Goal: Task Accomplishment & Management: Use online tool/utility

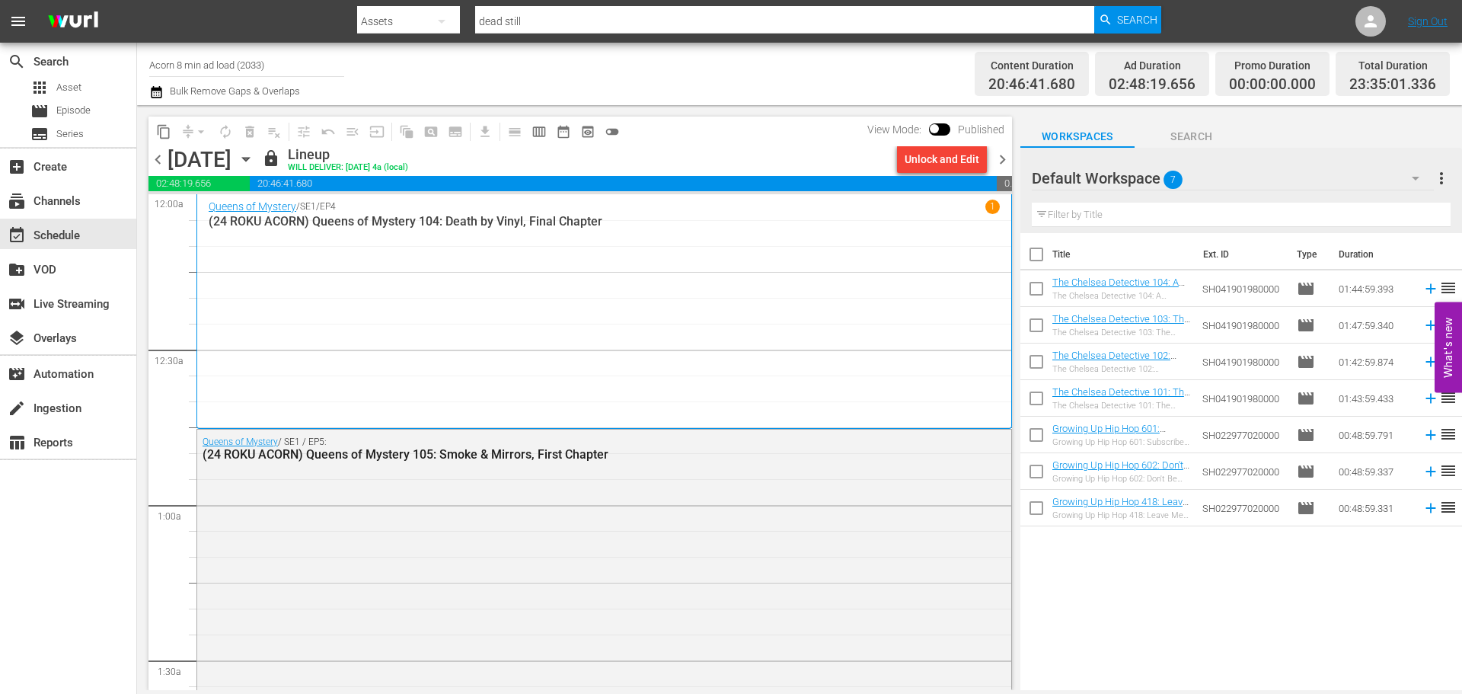
click at [279, 72] on input "Acorn 8 min ad load (2033)" at bounding box center [246, 64] width 195 height 37
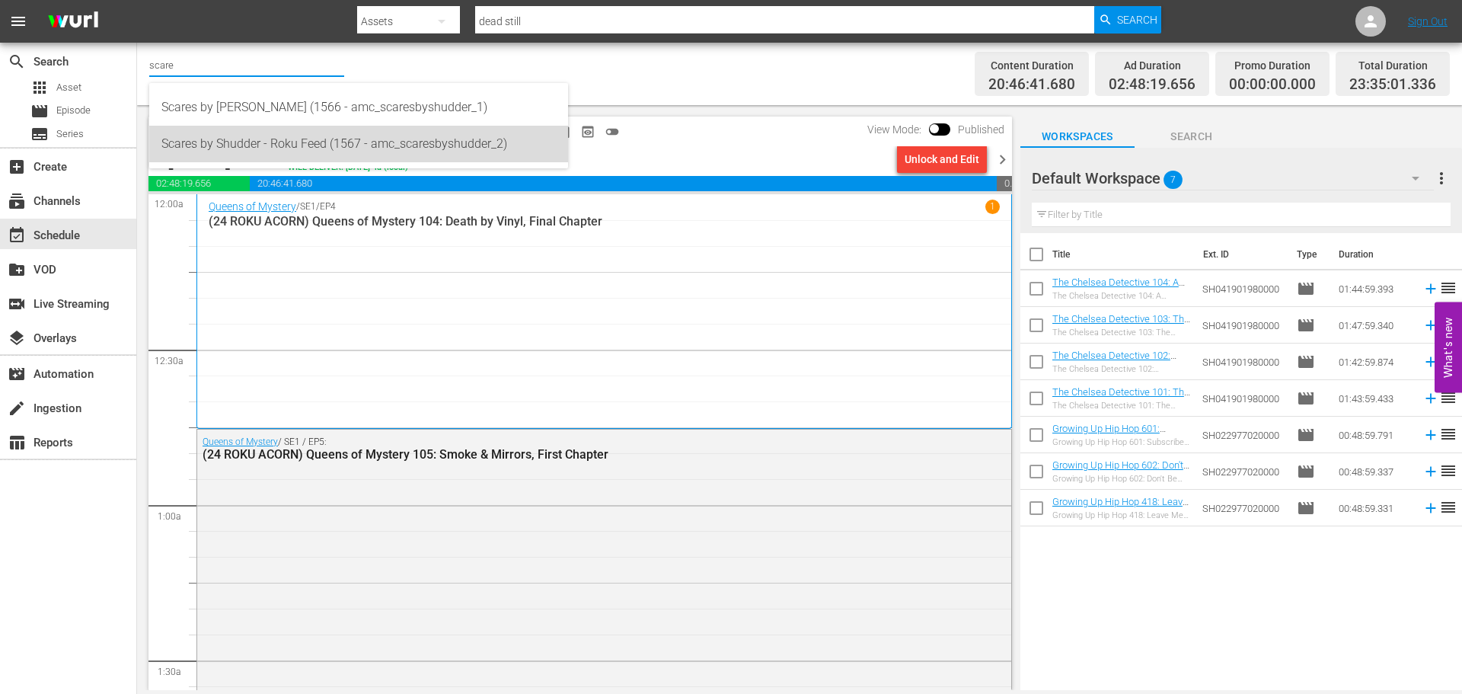
click at [356, 157] on div "Scares by Shudder - Roku Feed (1567 - amc_scaresbyshudder_2)" at bounding box center [358, 144] width 394 height 37
type input "Scares by Shudder - Roku Feed (1567 - amc_scaresbyshudder_2)"
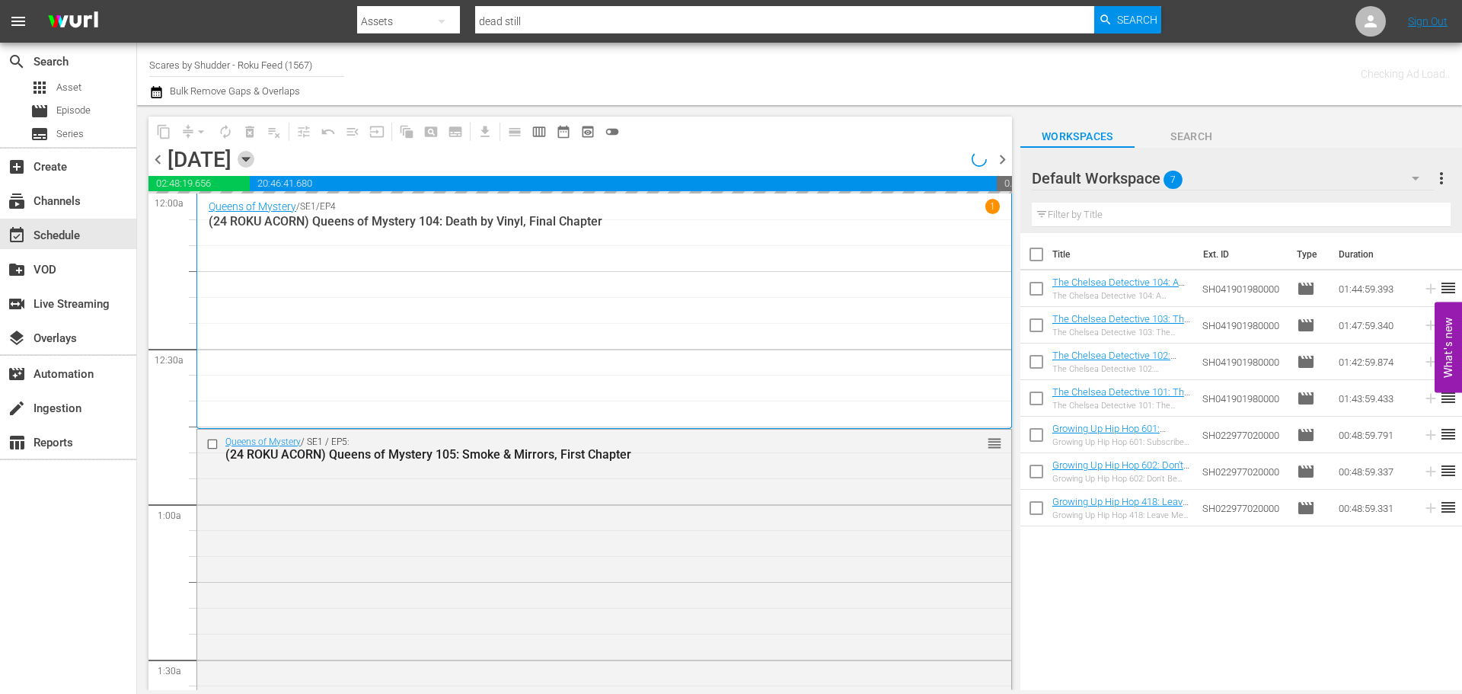
click at [249, 158] on icon "button" at bounding box center [245, 160] width 7 height 4
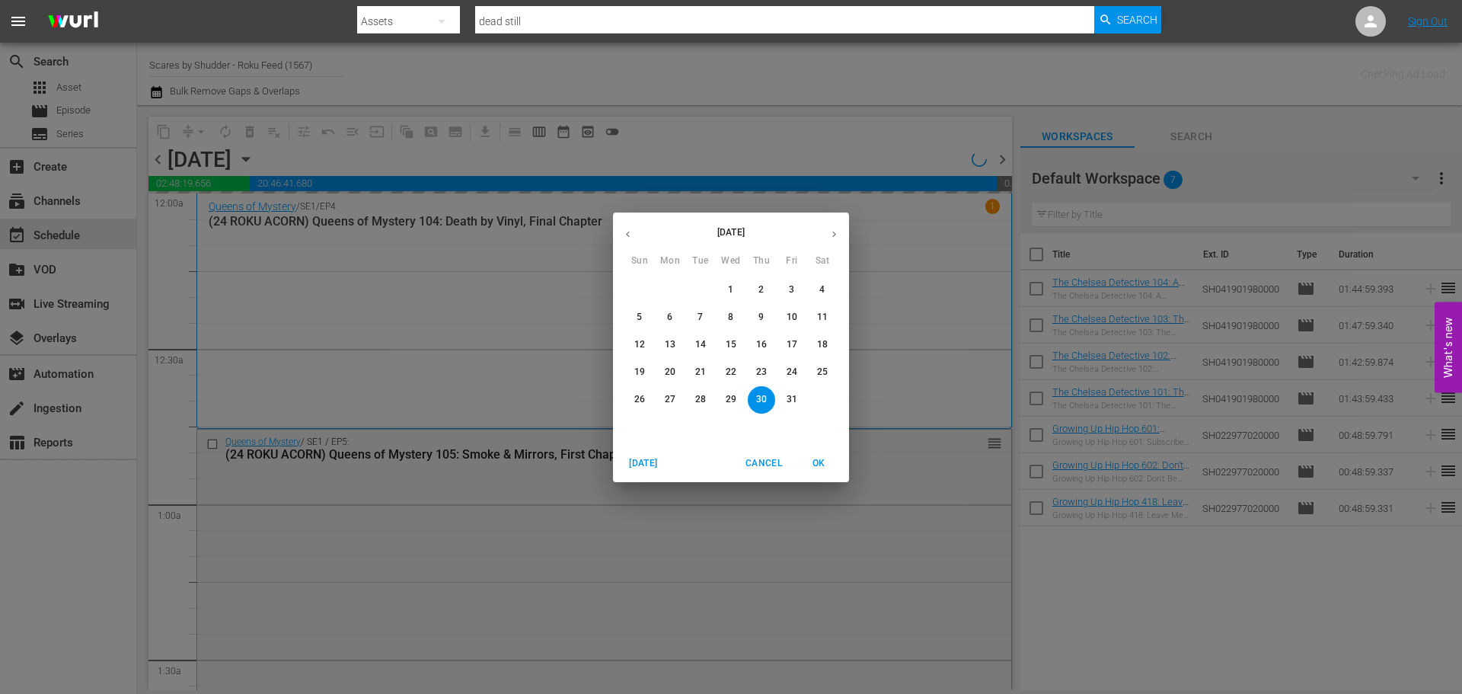
click at [628, 238] on icon "button" at bounding box center [627, 233] width 11 height 11
click at [673, 389] on button "29" at bounding box center [669, 399] width 27 height 27
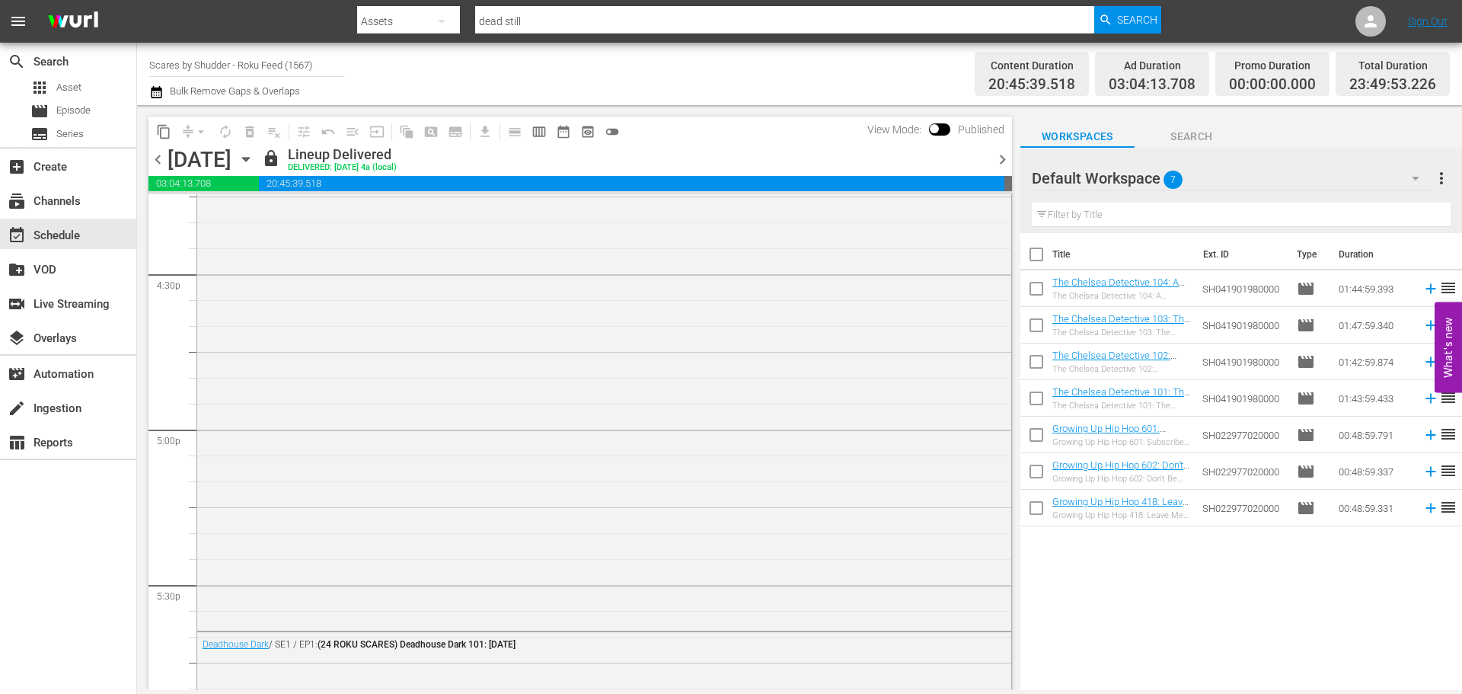
scroll to position [5330, 0]
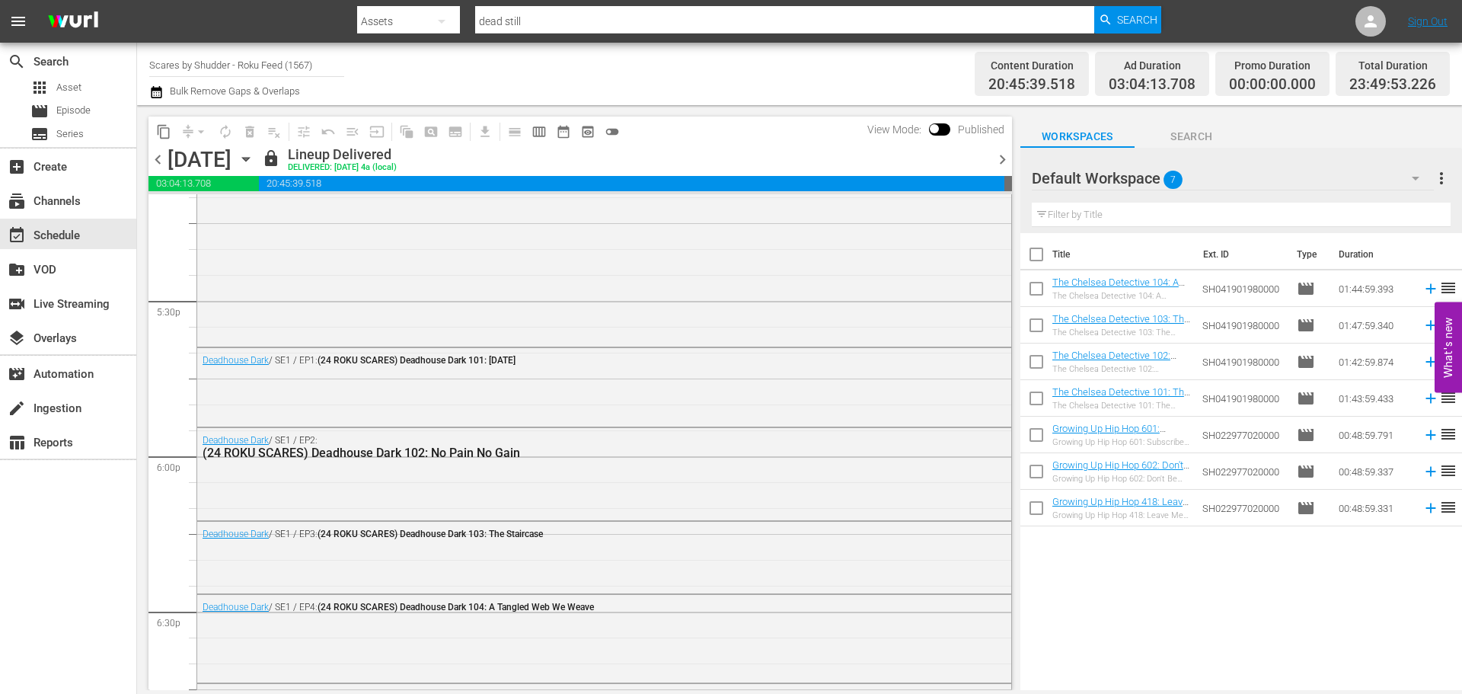
click at [997, 157] on span "chevron_right" at bounding box center [1002, 159] width 19 height 19
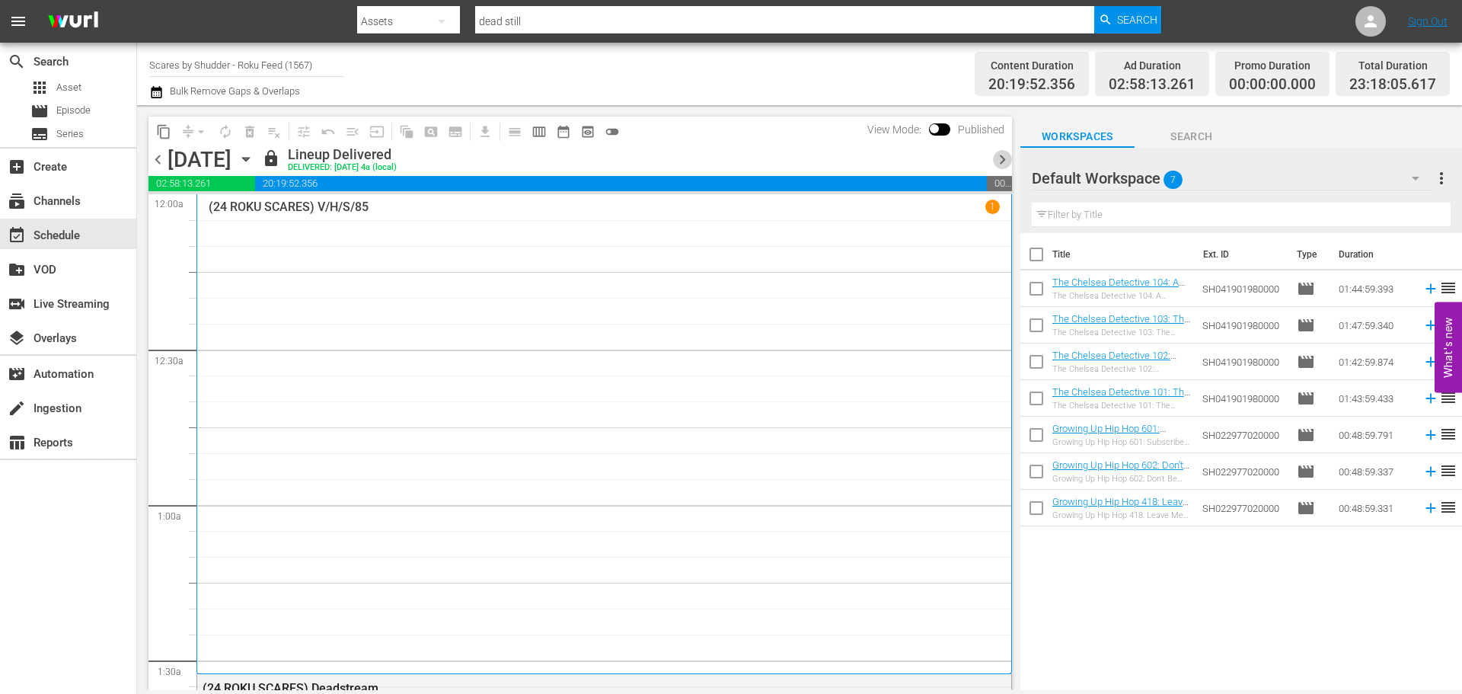
click at [1003, 154] on span "chevron_right" at bounding box center [1002, 159] width 19 height 19
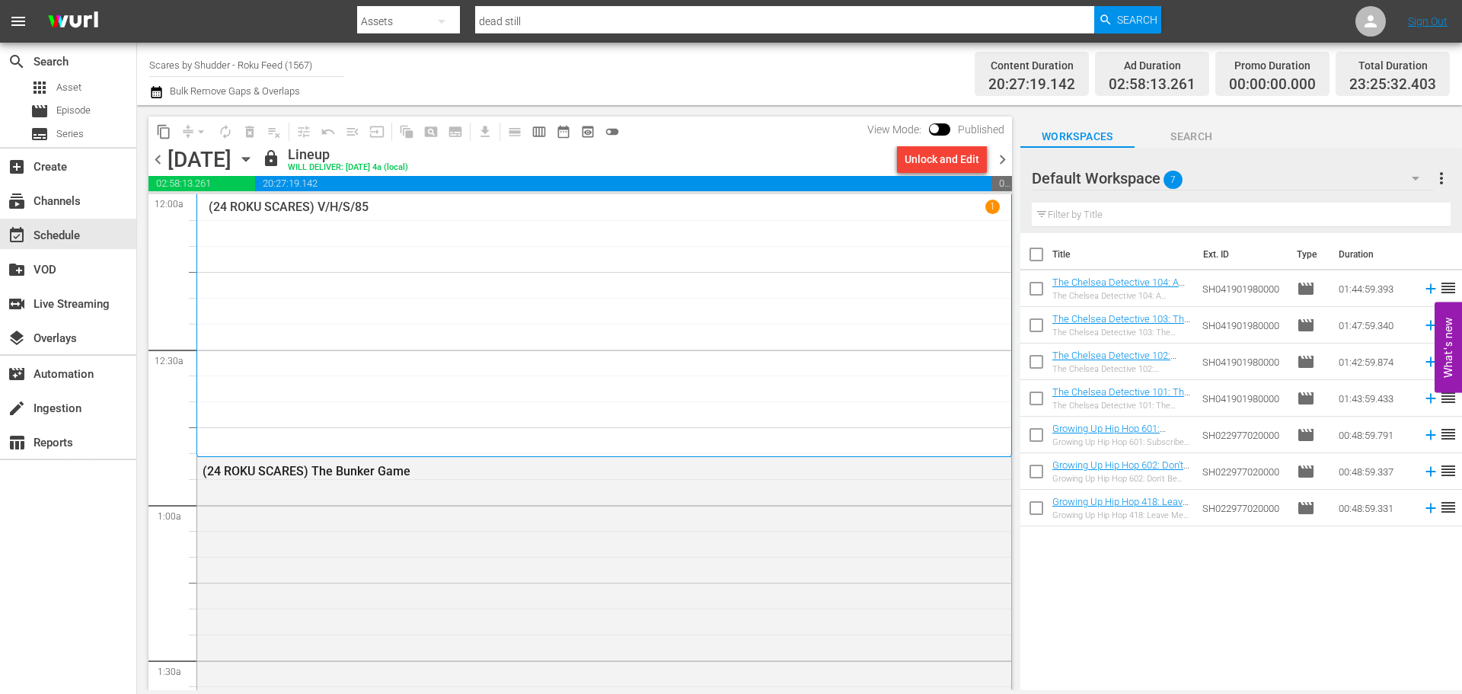
click at [996, 162] on span "chevron_right" at bounding box center [1002, 159] width 19 height 19
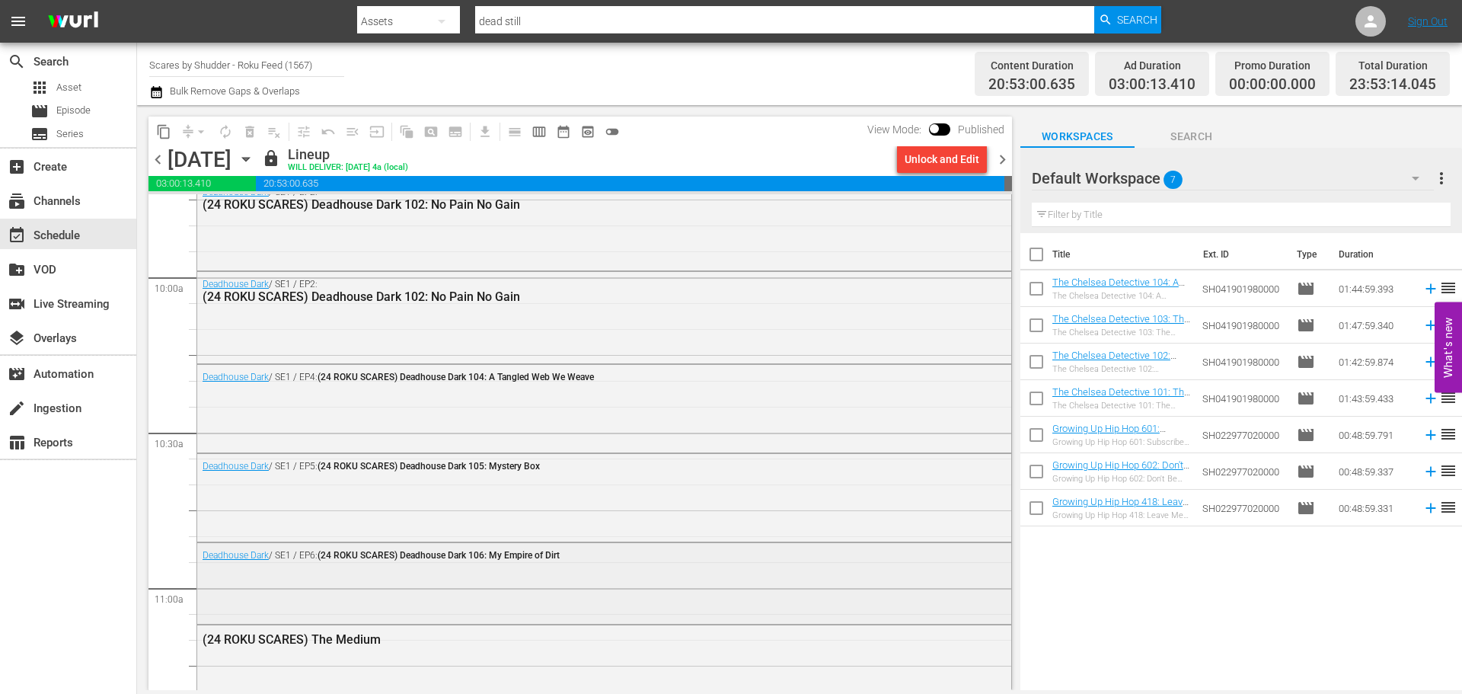
scroll to position [3046, 0]
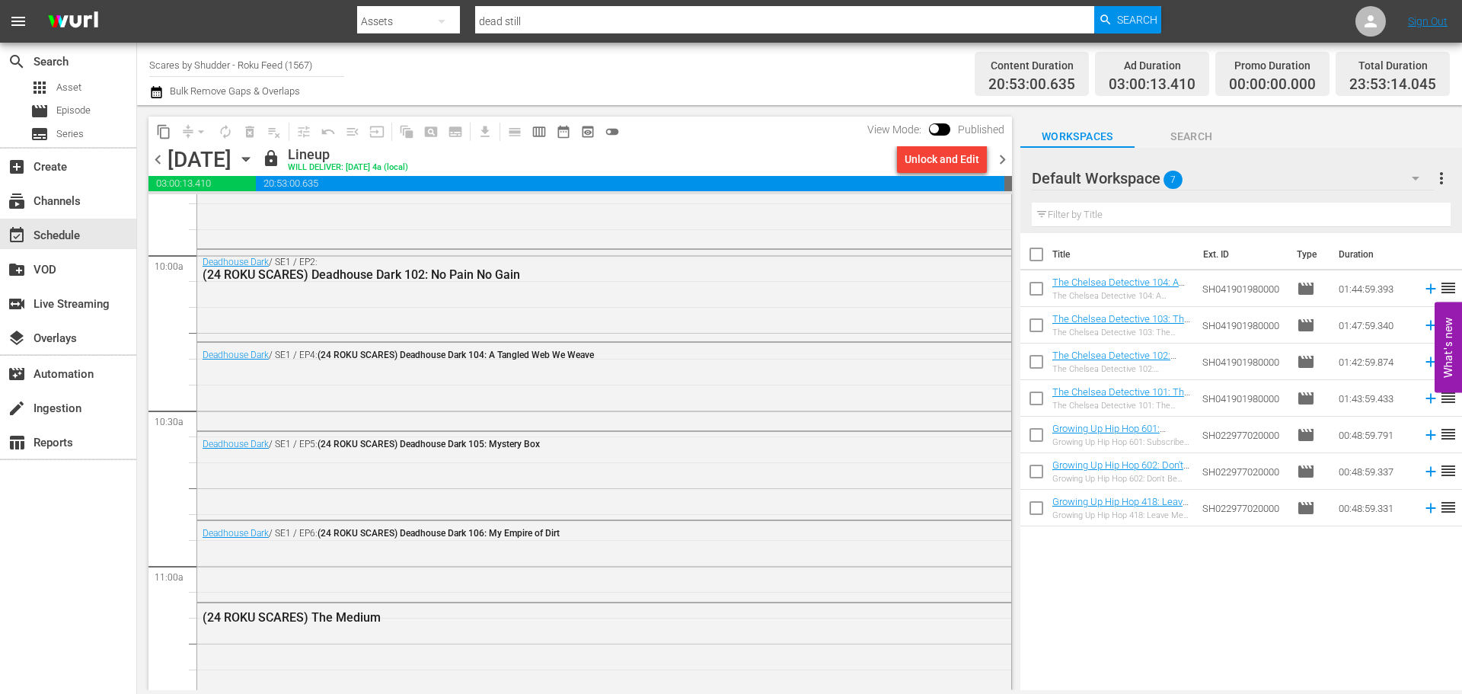
click at [1003, 155] on span "chevron_right" at bounding box center [1002, 159] width 19 height 19
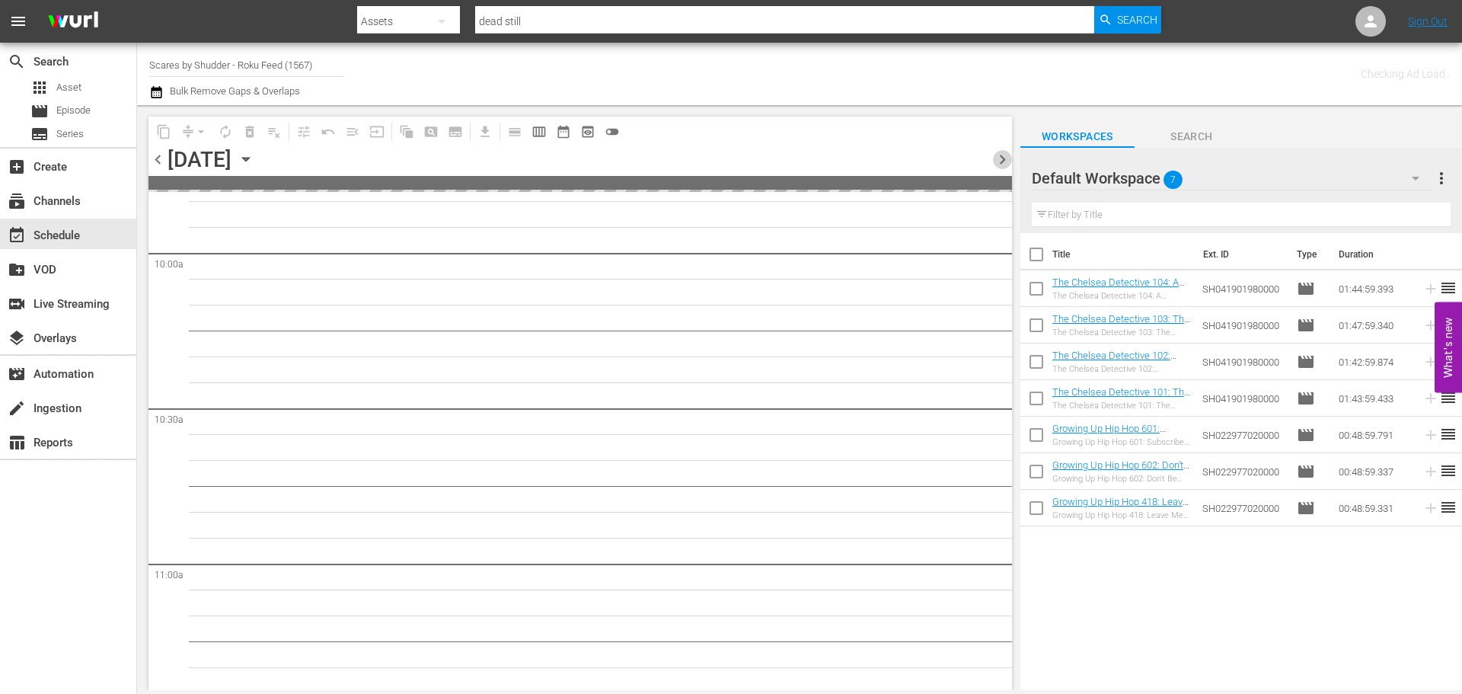
click at [1003, 155] on span "chevron_right" at bounding box center [1002, 159] width 19 height 19
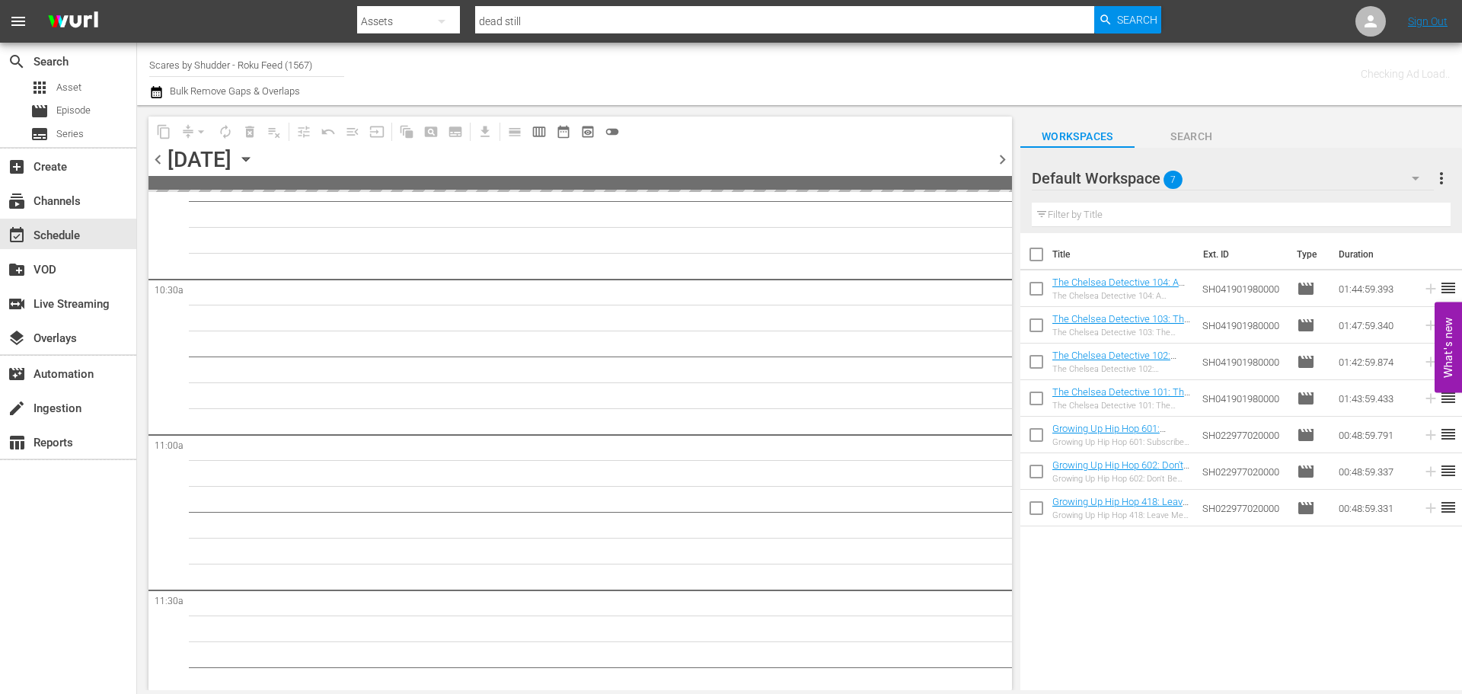
click at [160, 163] on span "chevron_left" at bounding box center [157, 159] width 19 height 19
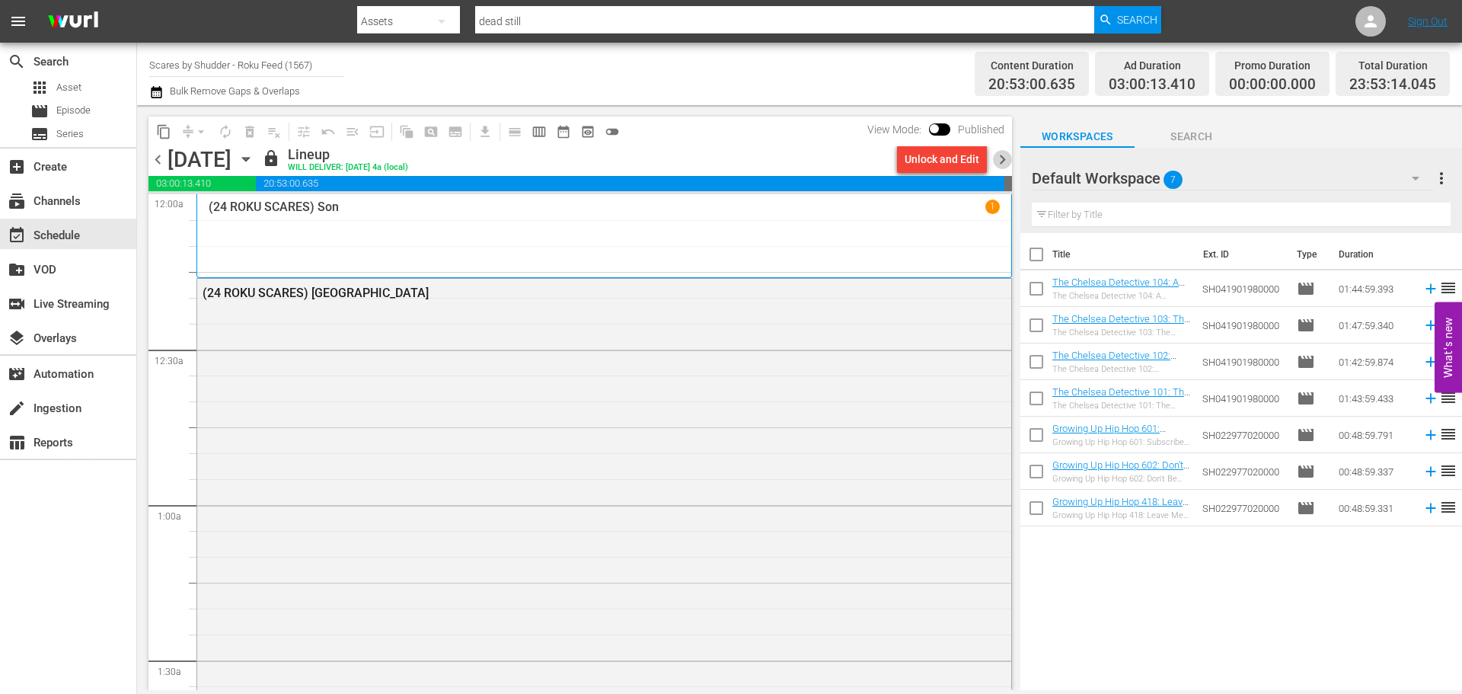
click at [999, 158] on span "chevron_right" at bounding box center [1002, 159] width 19 height 19
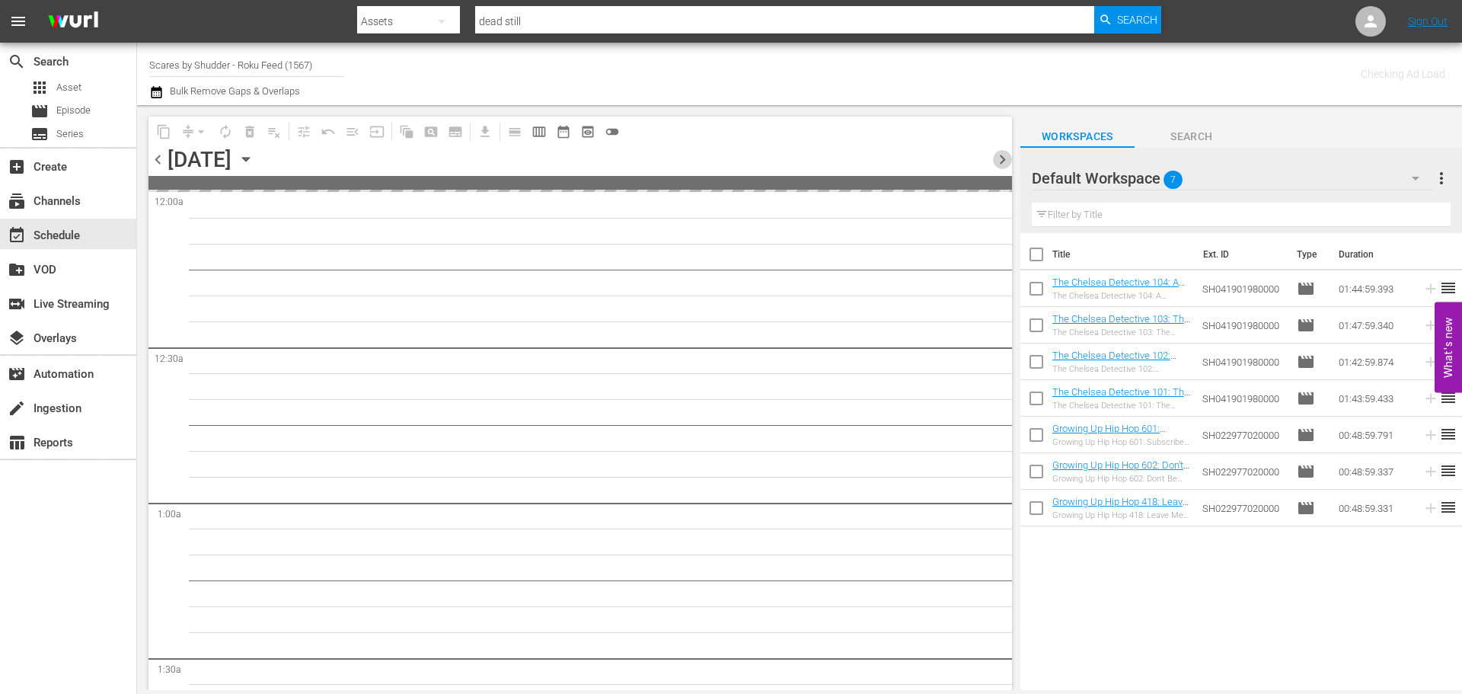
click at [999, 158] on span "chevron_right" at bounding box center [1002, 159] width 19 height 19
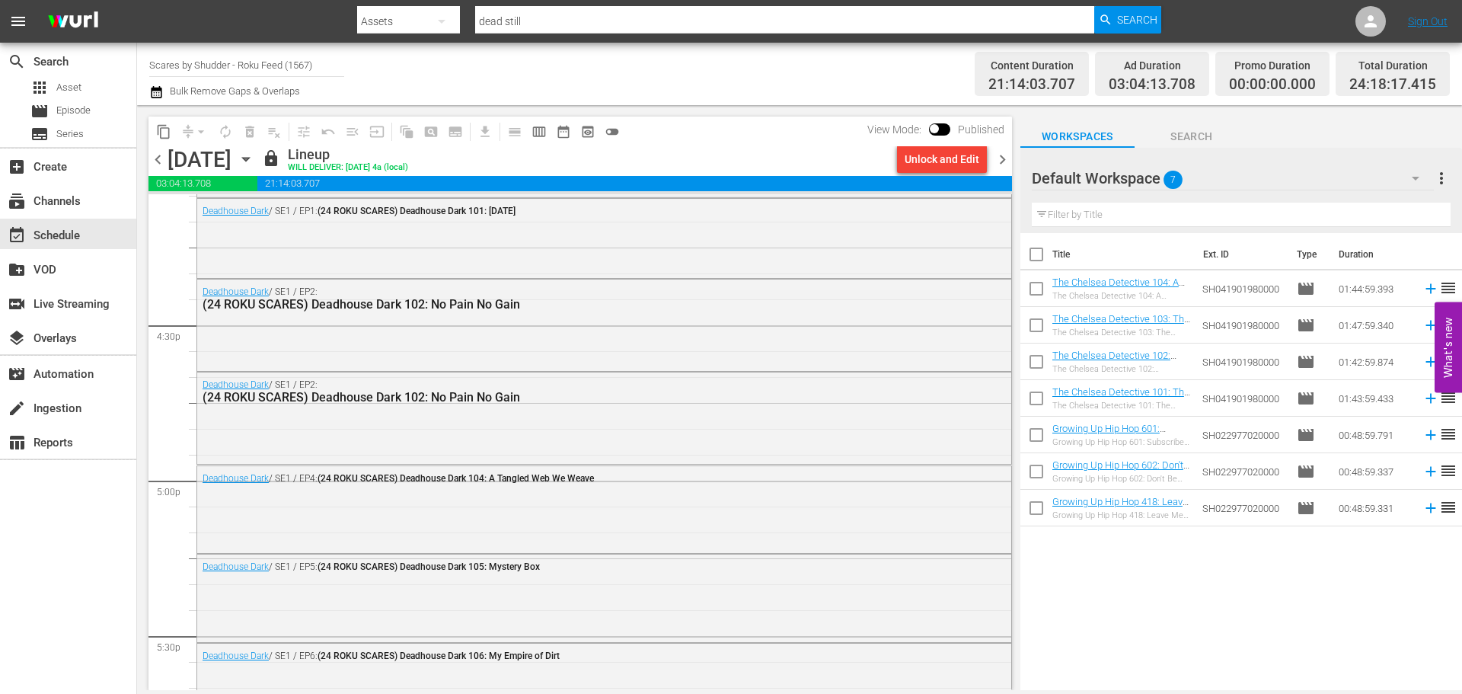
scroll to position [5010, 0]
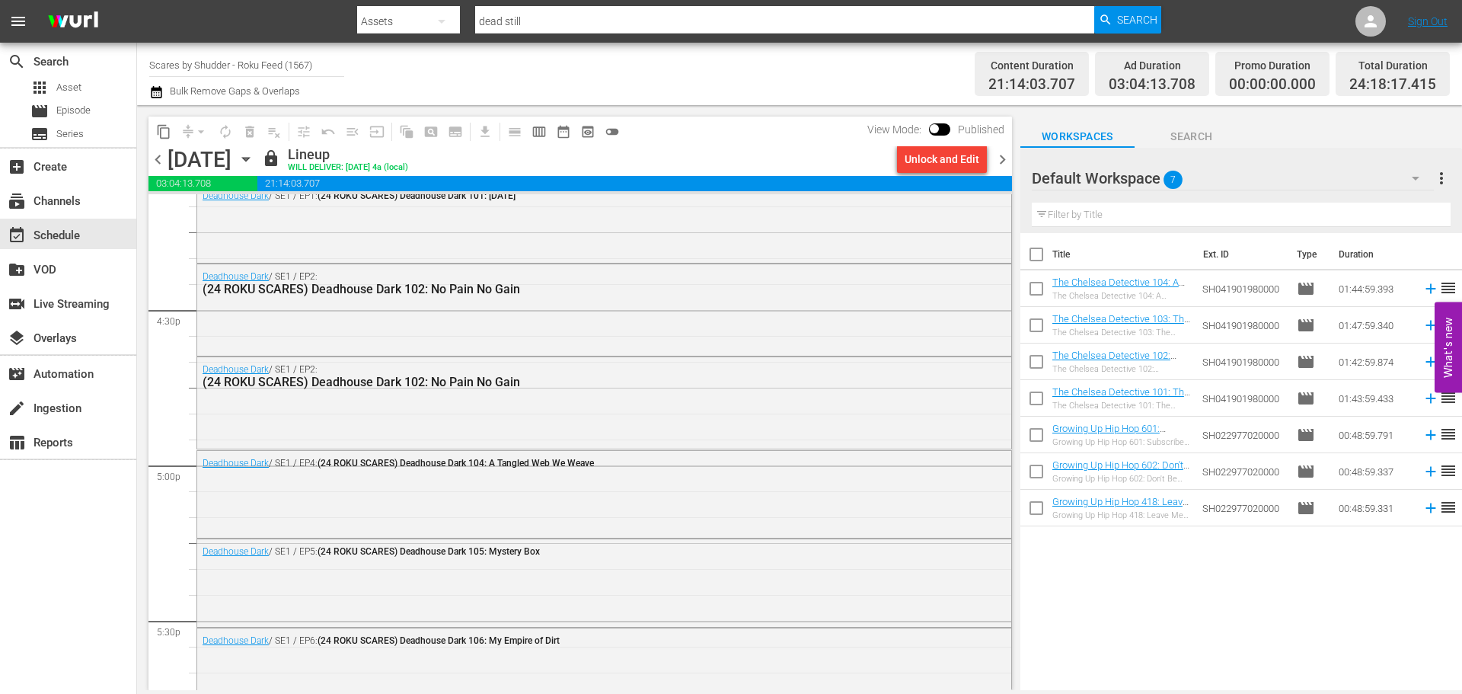
click at [231, 155] on div "[DATE]" at bounding box center [200, 159] width 64 height 25
click at [254, 155] on icon "button" at bounding box center [246, 159] width 17 height 17
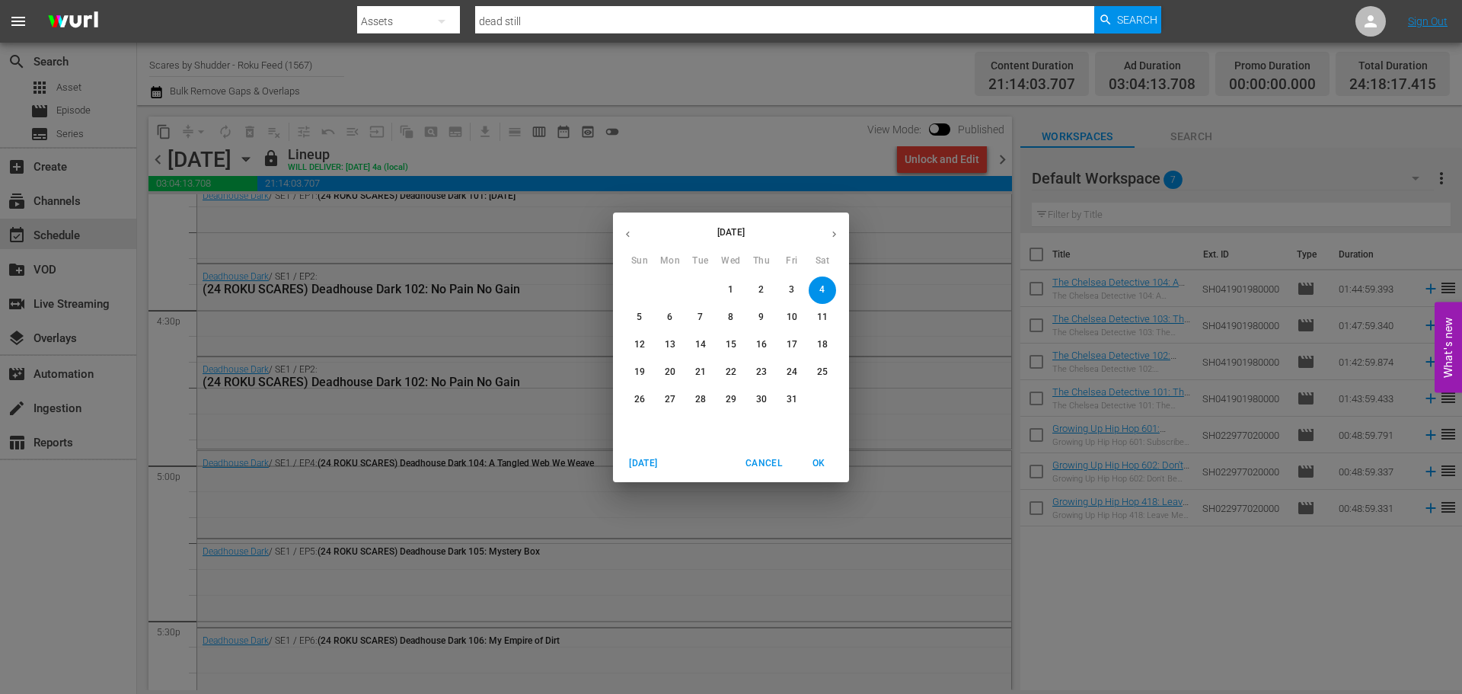
click at [726, 343] on p "15" at bounding box center [731, 344] width 11 height 13
